Goal: Book appointment/travel/reservation

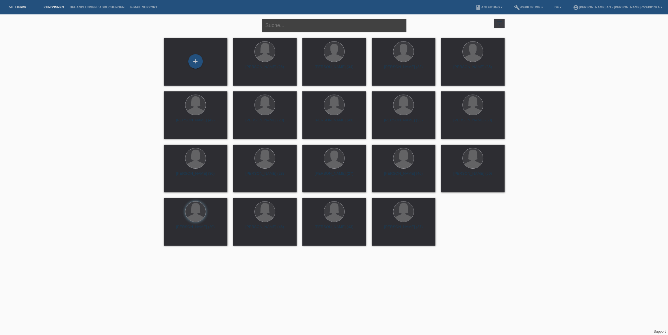
click at [333, 29] on input "text" at bounding box center [334, 26] width 144 height 14
type input "meliha"
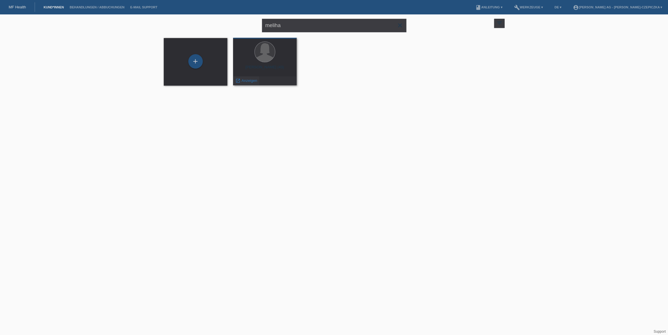
click at [245, 81] on span "Anzeigen" at bounding box center [249, 81] width 16 height 4
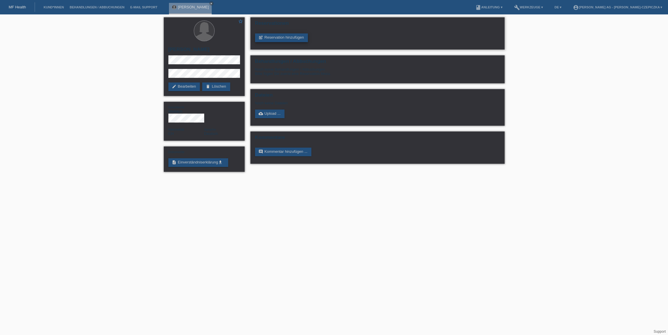
click at [273, 38] on link "post_add Reservation hinzufügen" at bounding box center [281, 37] width 53 height 9
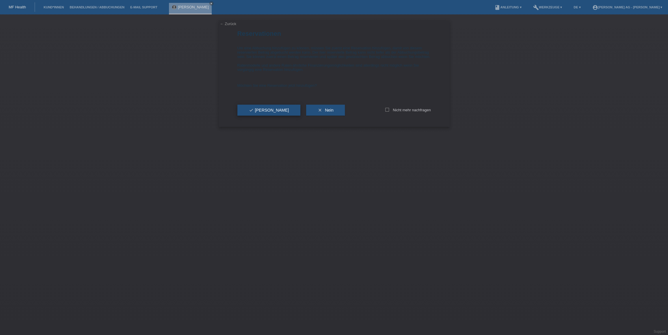
click at [262, 114] on button "check Ja" at bounding box center [268, 110] width 63 height 11
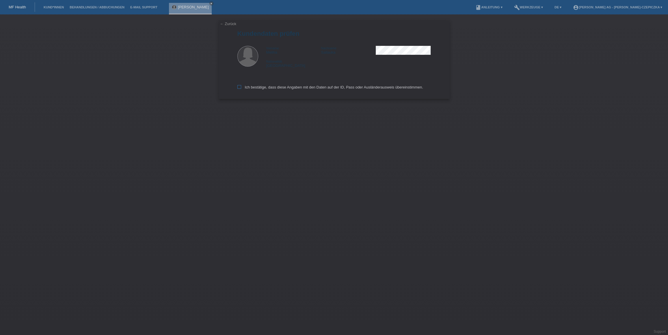
click at [241, 88] on label "Ich bestätige, dass diese Angaben mit den Daten auf der ID, Pass oder Ausländer…" at bounding box center [330, 87] width 186 height 4
click at [241, 88] on input "Ich bestätige, dass diese Angaben mit den Daten auf der ID, Pass oder Ausländer…" at bounding box center [239, 87] width 4 height 4
checkbox input "true"
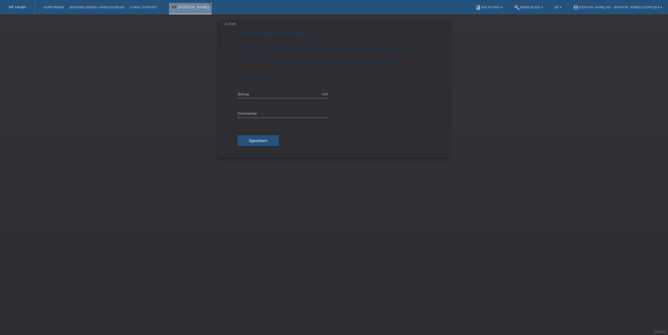
click at [225, 25] on link "← Zurück" at bounding box center [228, 24] width 16 height 4
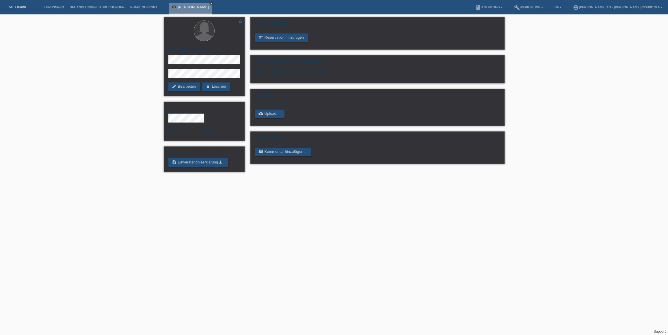
click at [210, 4] on icon "close" at bounding box center [211, 3] width 3 height 3
